Goal: Task Accomplishment & Management: Manage account settings

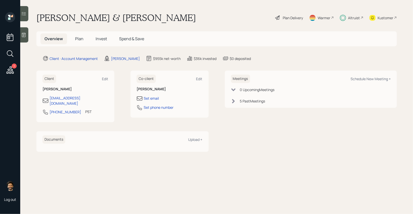
click at [366, 76] on div "Meetings Schedule New Meeting +" at bounding box center [311, 79] width 160 height 8
click at [366, 80] on div "Schedule New Meeting +" at bounding box center [371, 78] width 40 height 5
select select "f14b762f-c7c2-4b89-9227-8fa891345eea"
click at [97, 38] on span "Invest" at bounding box center [101, 39] width 11 height 6
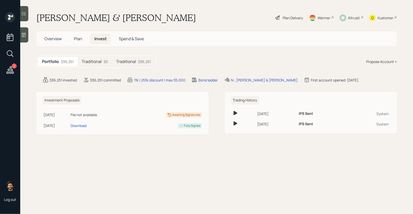
click at [96, 60] on h5 "Traditional" at bounding box center [92, 61] width 20 height 5
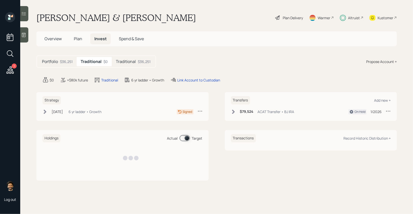
click at [134, 59] on h5 "Traditional" at bounding box center [126, 61] width 20 height 5
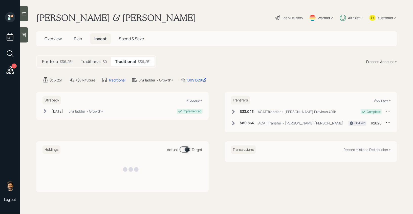
click at [102, 59] on div "Traditional $0" at bounding box center [94, 61] width 34 height 9
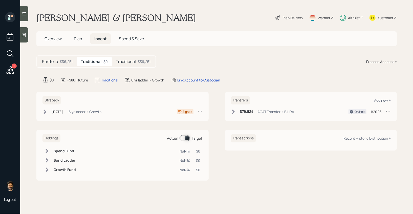
click at [355, 19] on div "Altruist" at bounding box center [354, 17] width 12 height 5
